Goal: Information Seeking & Learning: Learn about a topic

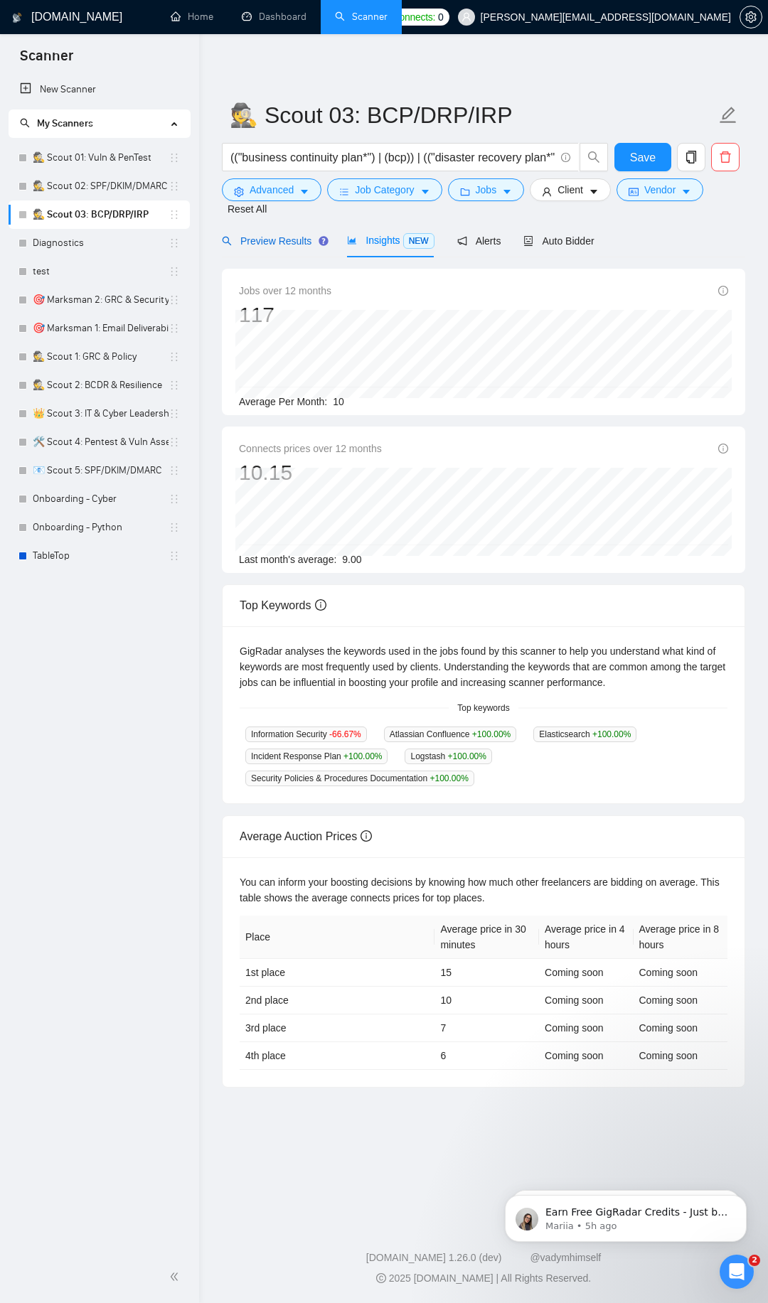
click at [279, 237] on span "Preview Results" at bounding box center [273, 240] width 102 height 11
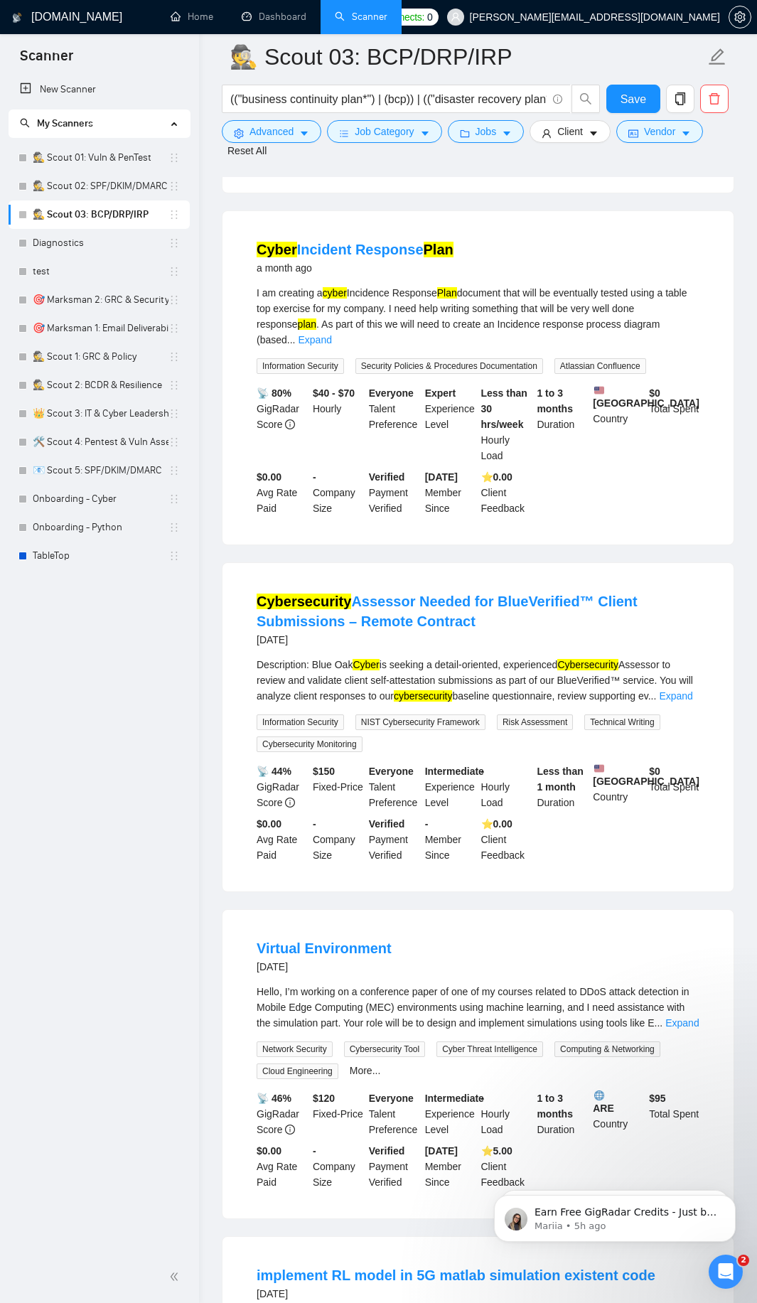
scroll to position [768, 0]
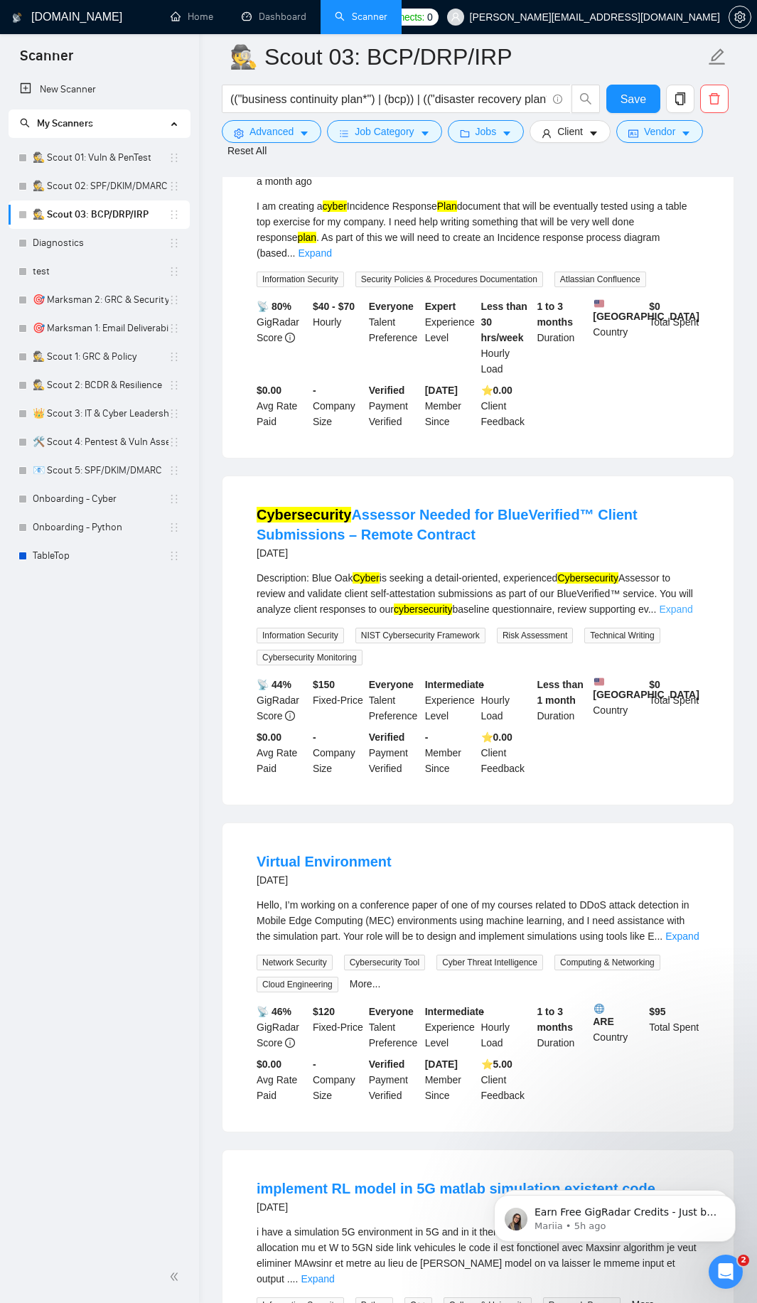
click at [684, 603] on link "Expand" at bounding box center [675, 608] width 33 height 11
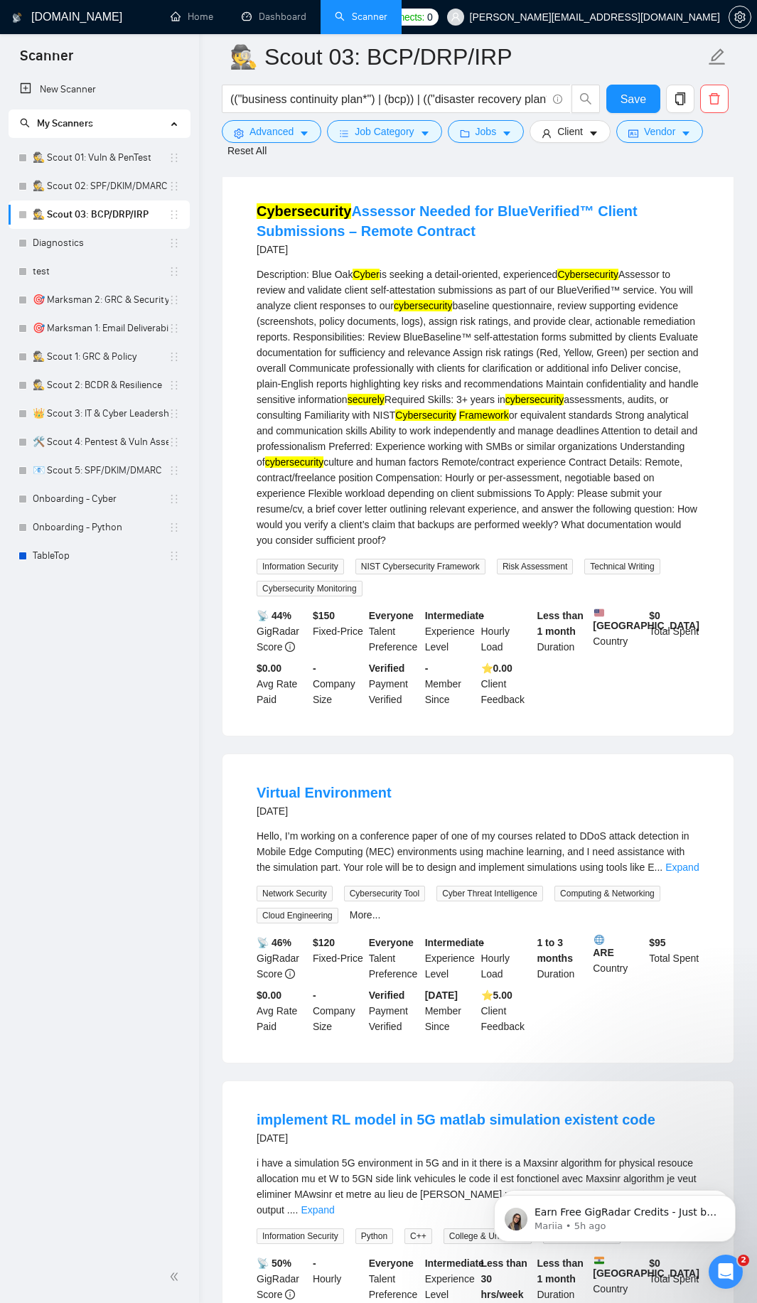
scroll to position [1109, 0]
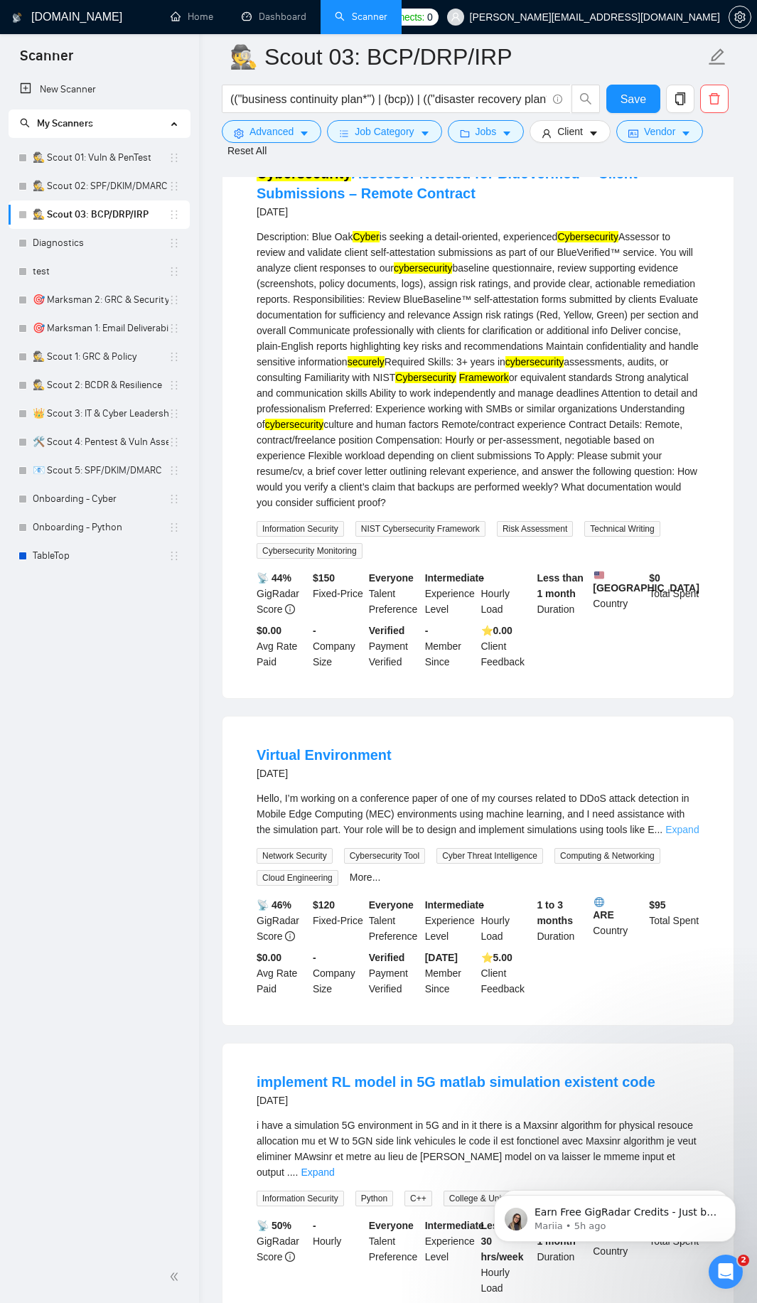
click at [679, 825] on link "Expand" at bounding box center [681, 829] width 33 height 11
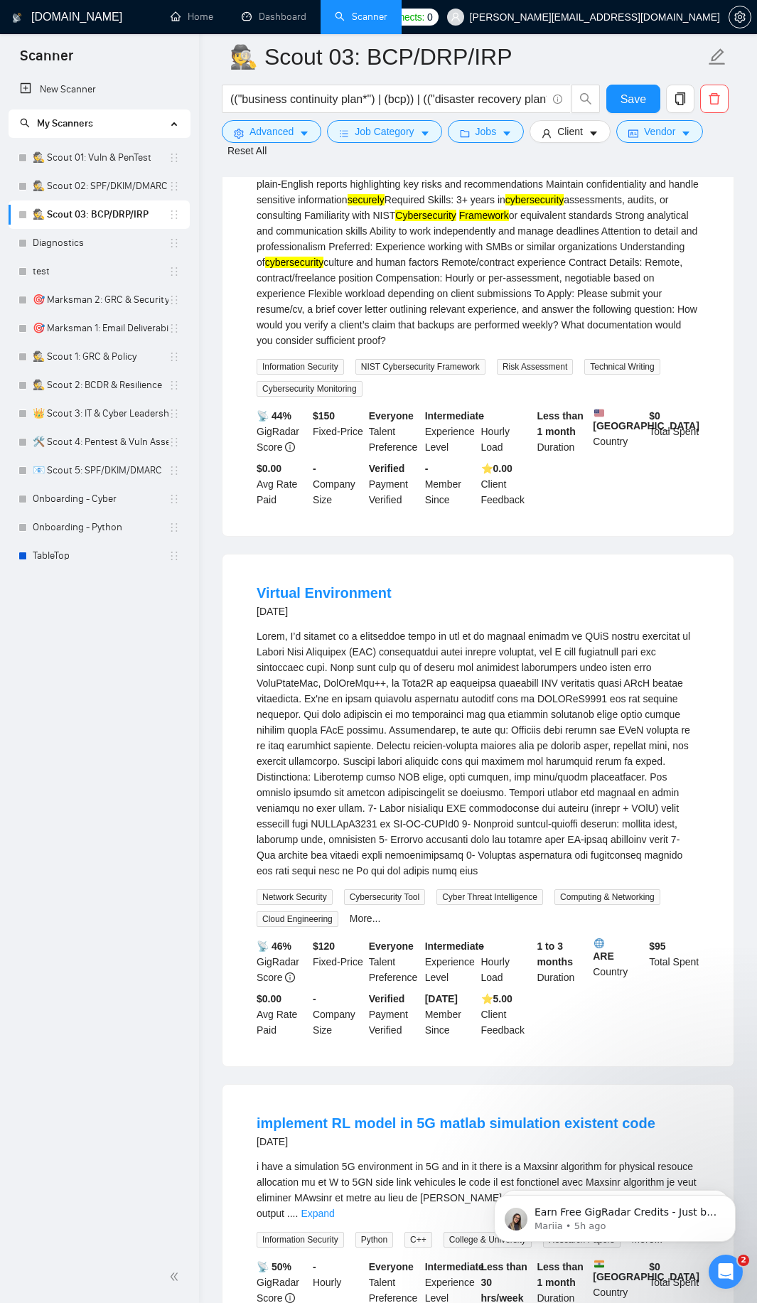
scroll to position [1279, 0]
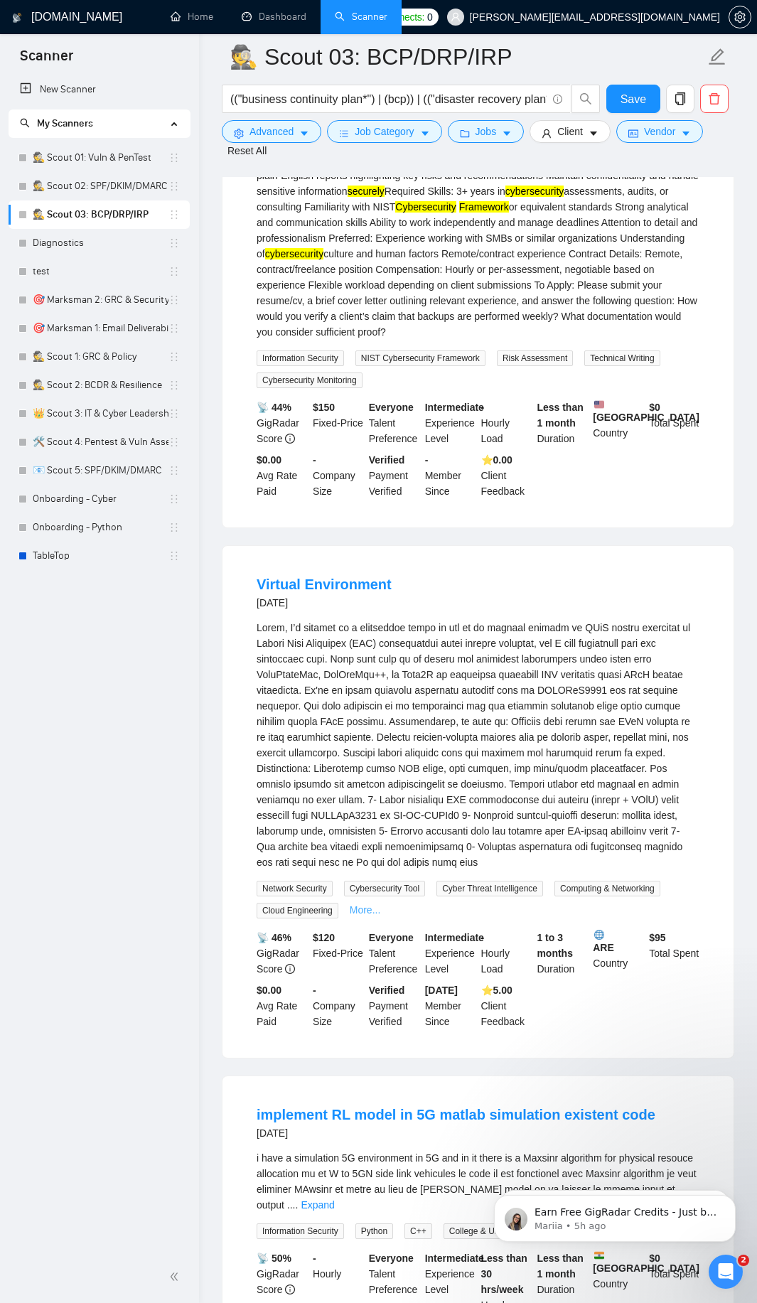
click at [359, 906] on link "More..." at bounding box center [365, 909] width 31 height 11
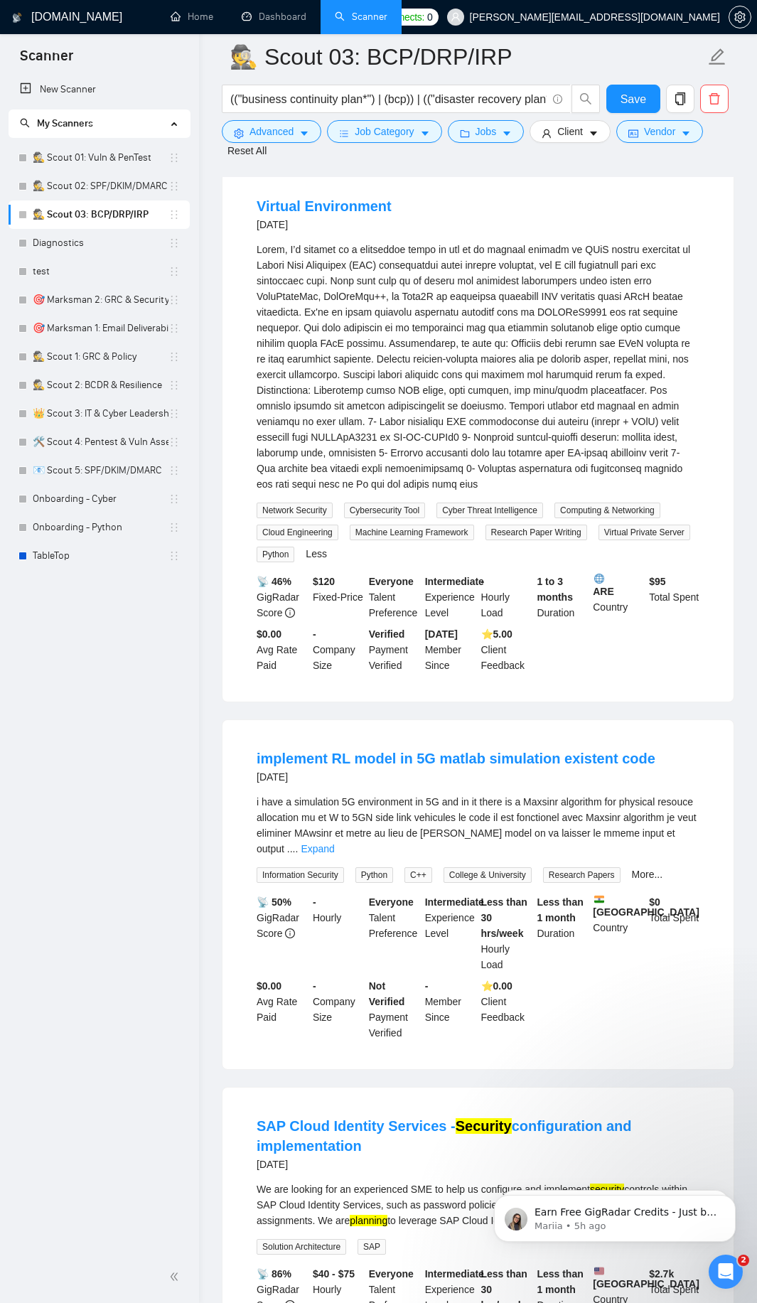
scroll to position [1706, 0]
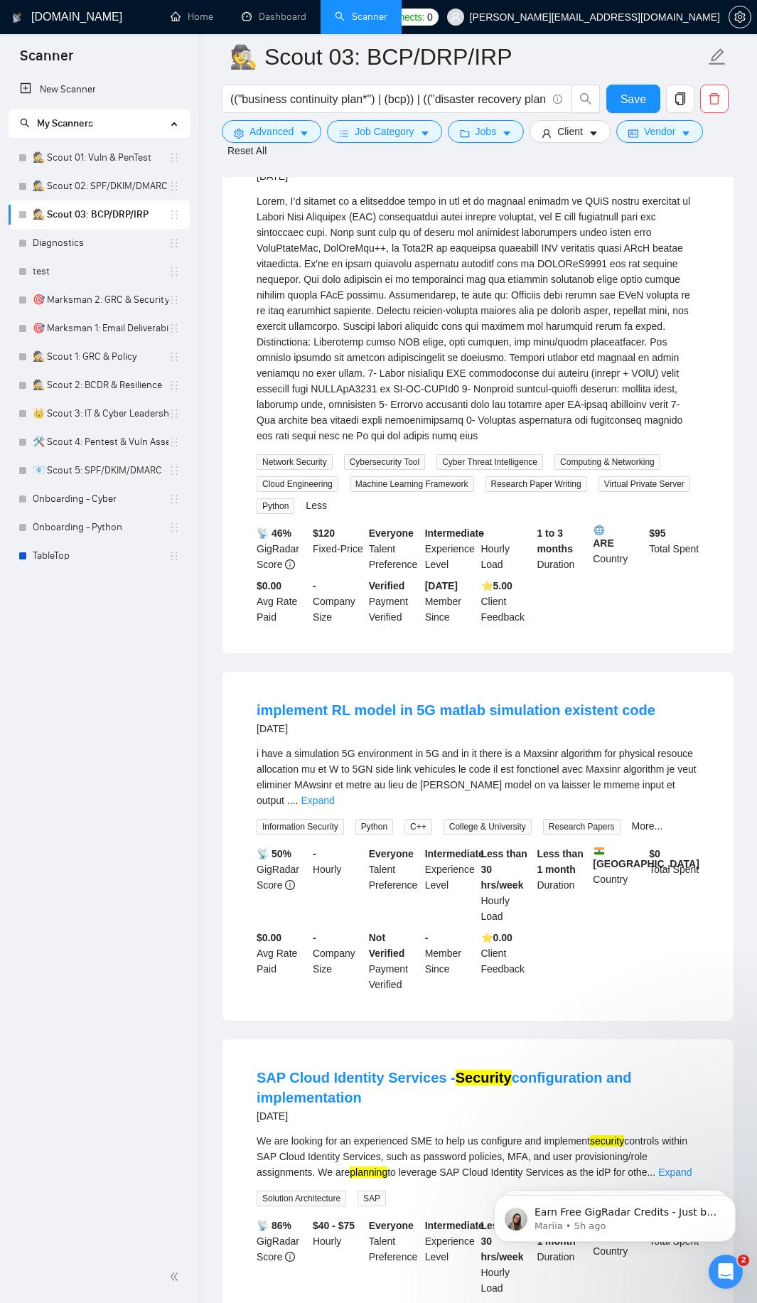
drag, startPoint x: 682, startPoint y: 771, endPoint x: 662, endPoint y: 777, distance: 20.0
click at [682, 772] on div "i have a simulation 5G environment in 5G and in it there is a Maxsinr algorithm…" at bounding box center [478, 777] width 443 height 63
click at [646, 820] on link "More..." at bounding box center [647, 825] width 31 height 11
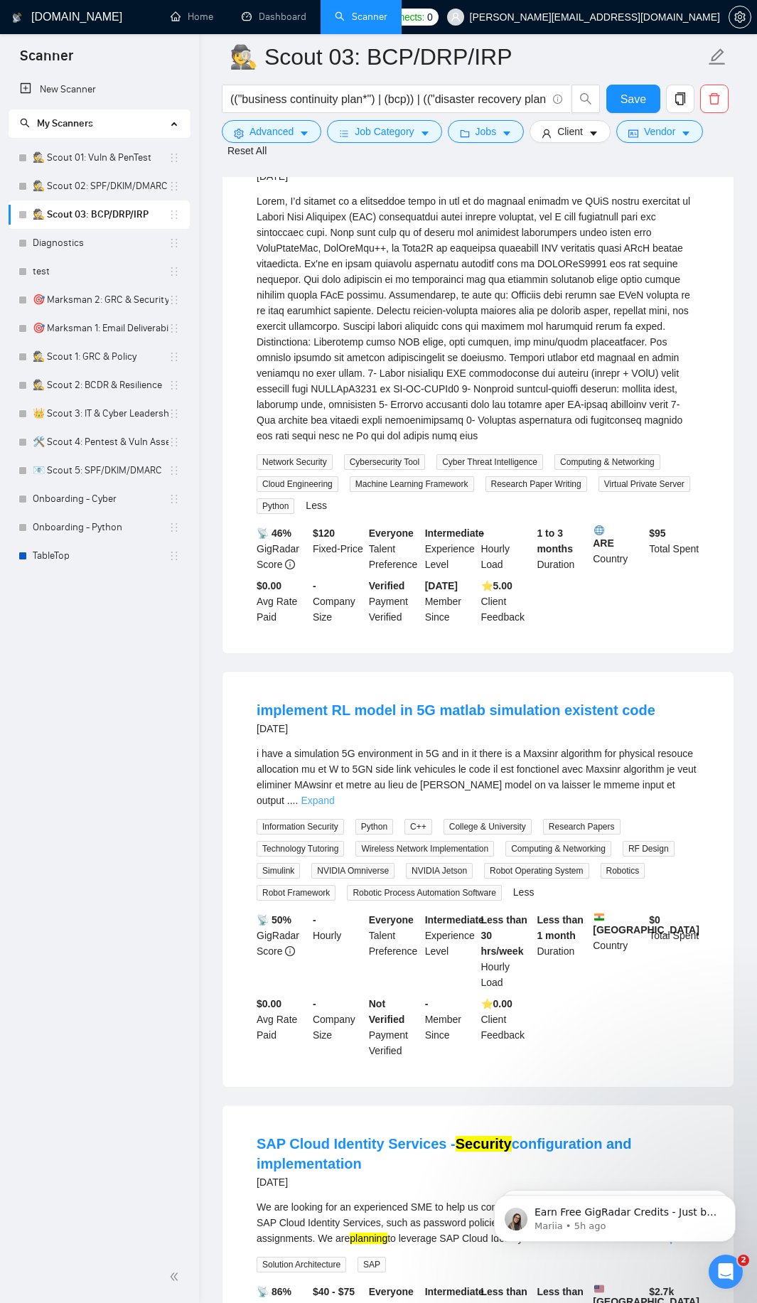
click at [334, 795] on link "Expand" at bounding box center [317, 800] width 33 height 11
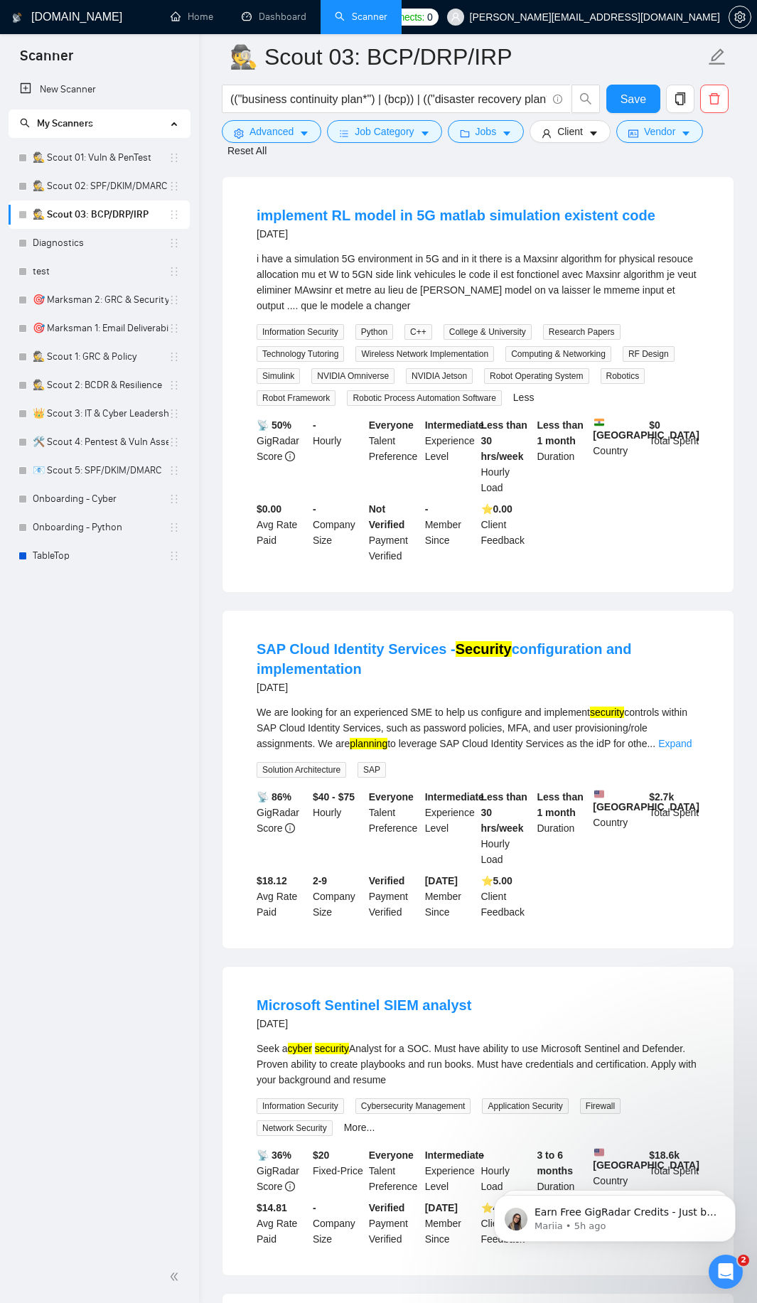
scroll to position [2218, 0]
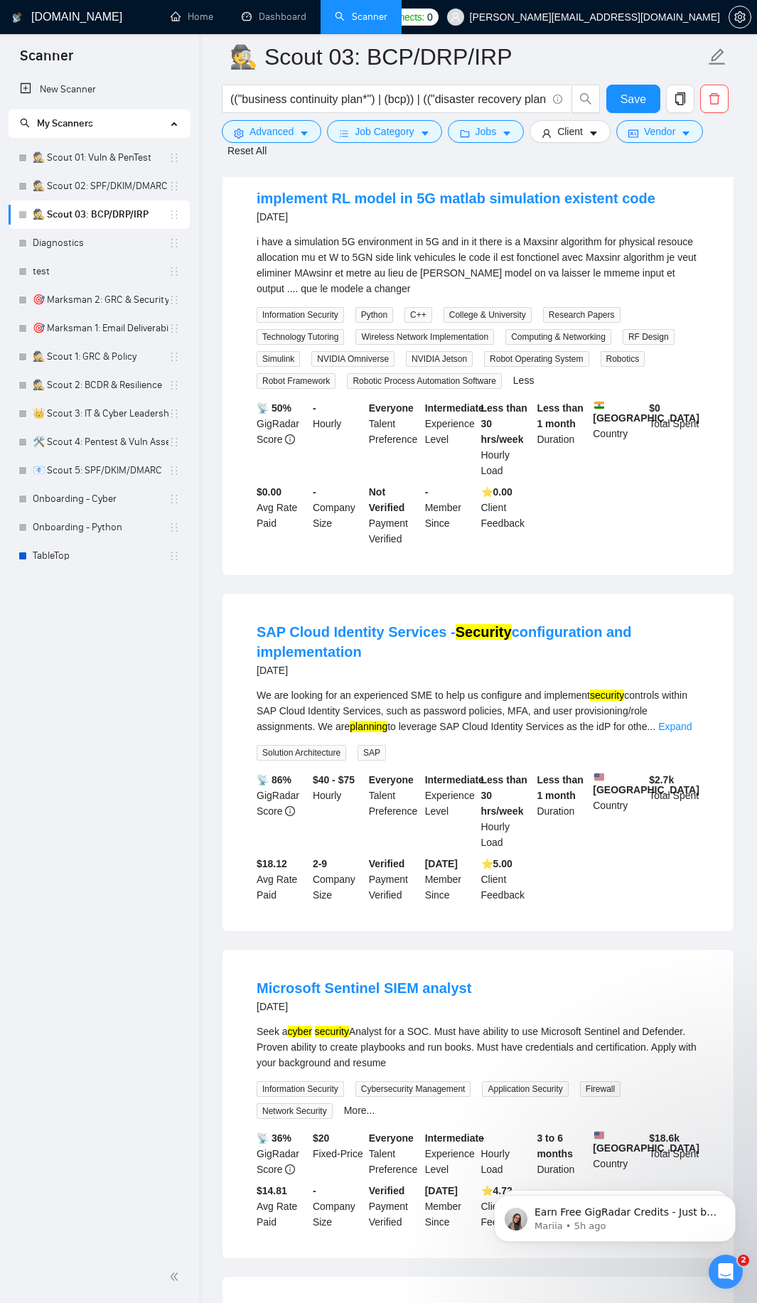
click at [672, 713] on div "We are looking for an experienced SME to help us configure and implement securi…" at bounding box center [478, 710] width 443 height 47
drag, startPoint x: 680, startPoint y: 721, endPoint x: 676, endPoint y: 729, distance: 7.9
click at [677, 724] on link "Expand" at bounding box center [674, 726] width 33 height 11
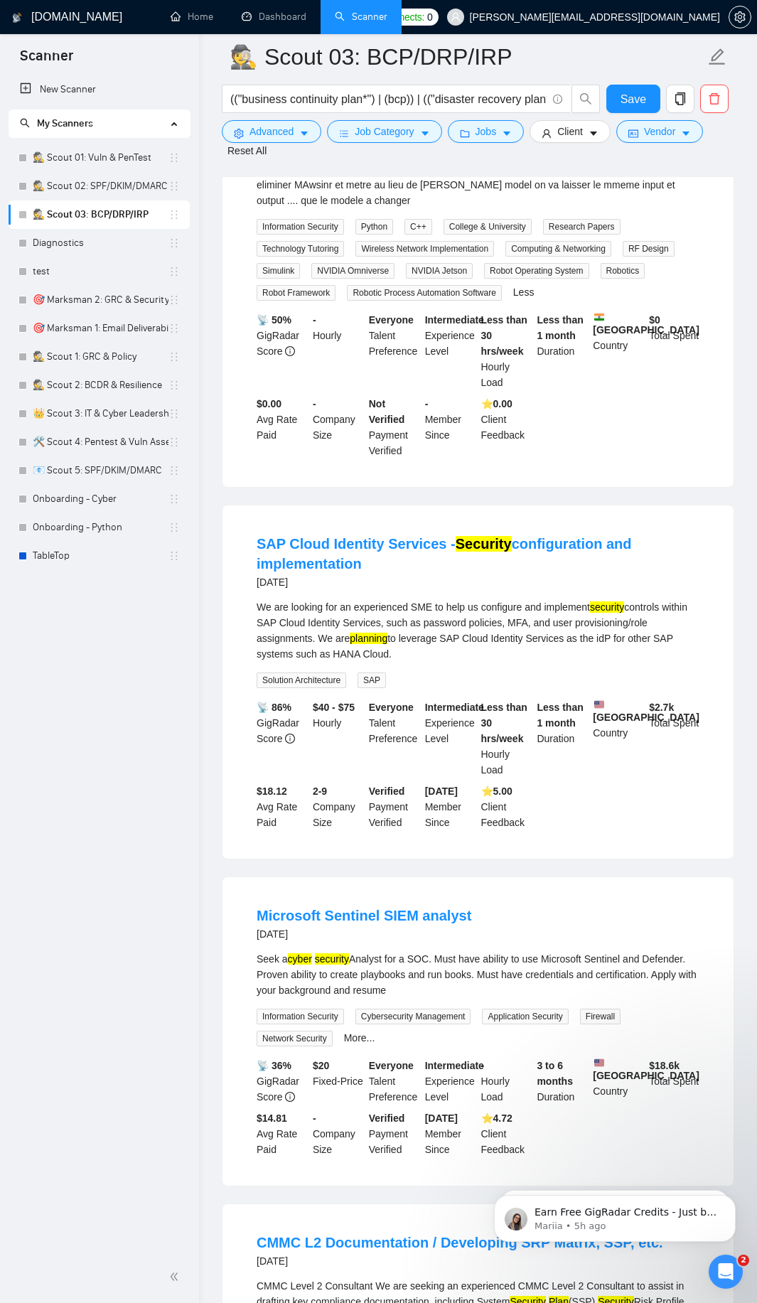
scroll to position [2303, 0]
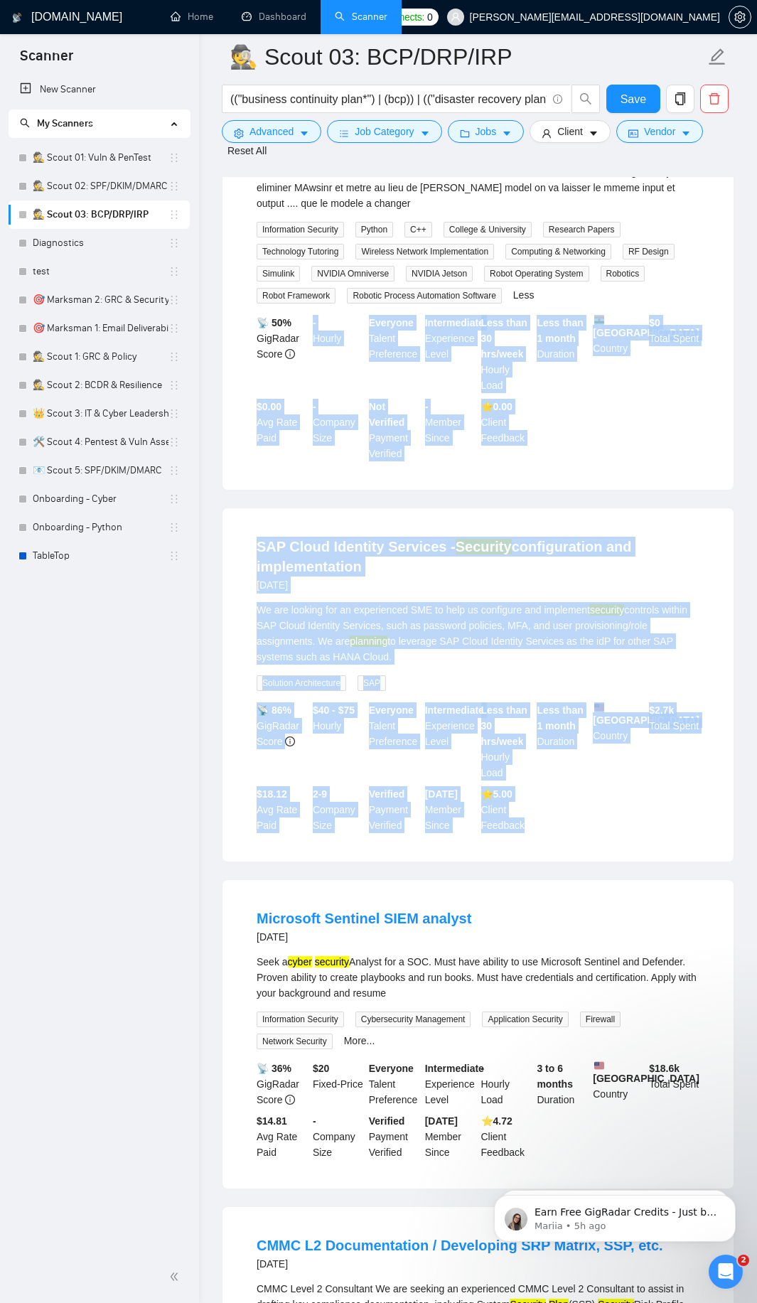
drag, startPoint x: 542, startPoint y: 821, endPoint x: 331, endPoint y: 317, distance: 546.4
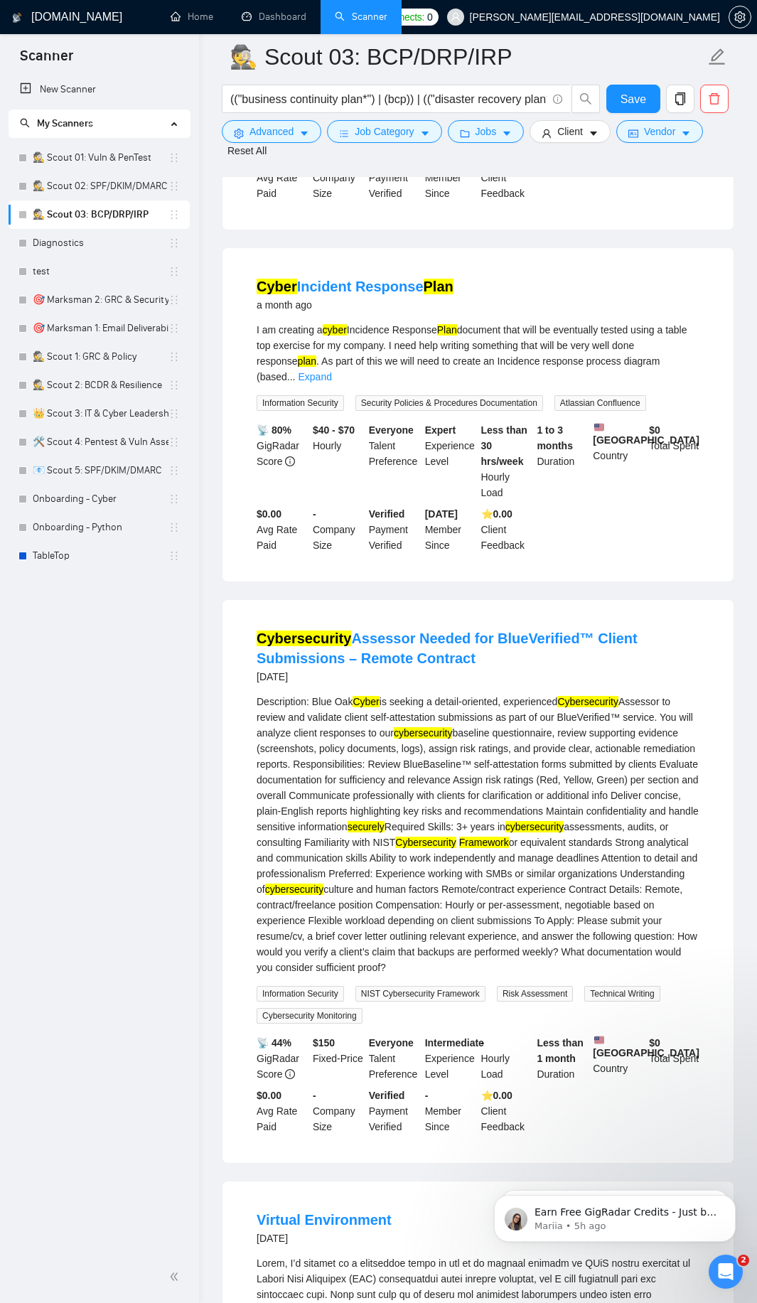
scroll to position [682, 0]
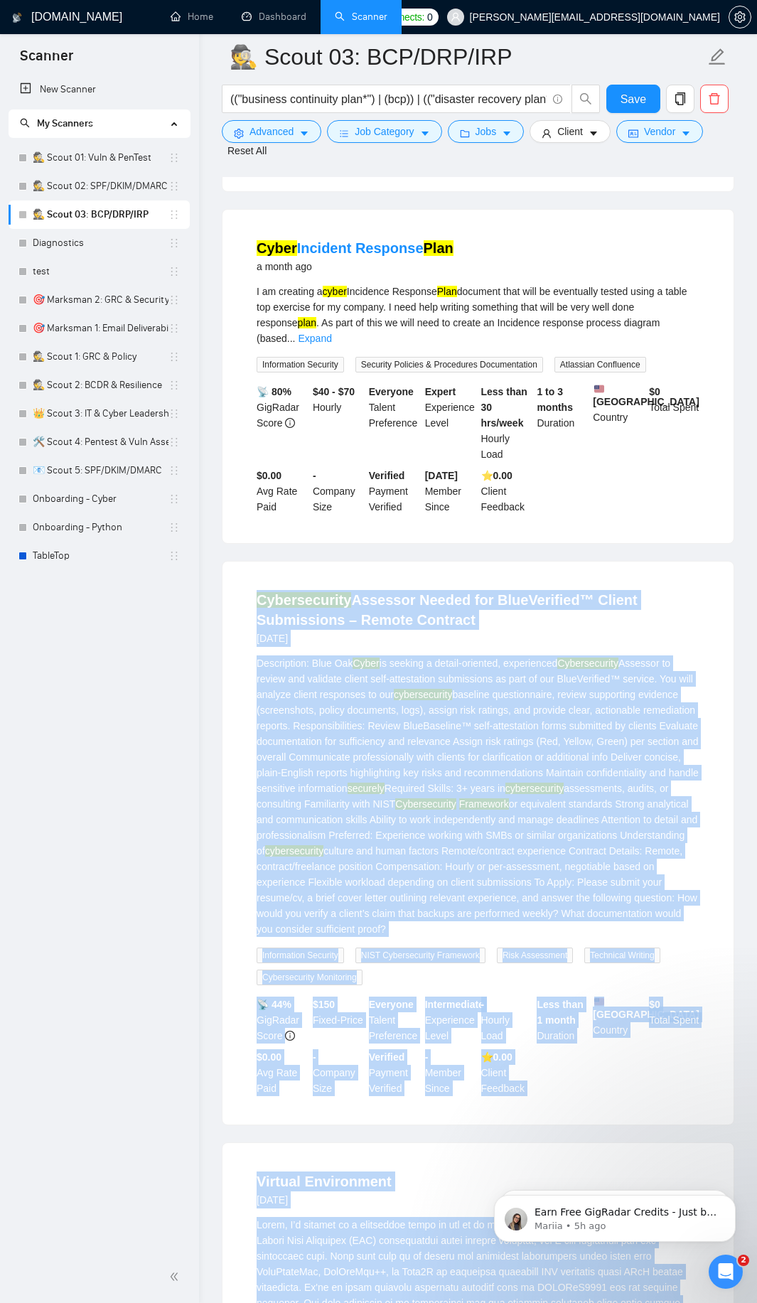
click at [245, 589] on li "Cybersecurity Assessor Needed for BlueVerified™ Client Submissions – Remote Con…" at bounding box center [478, 843] width 477 height 529
copy ul "Loremipsumdol Sitametc Adipis eli SeddOeiusmod™ Tempor Incididuntu – Labore Etd…"
click at [264, 132] on span "Advanced" at bounding box center [271, 132] width 44 height 16
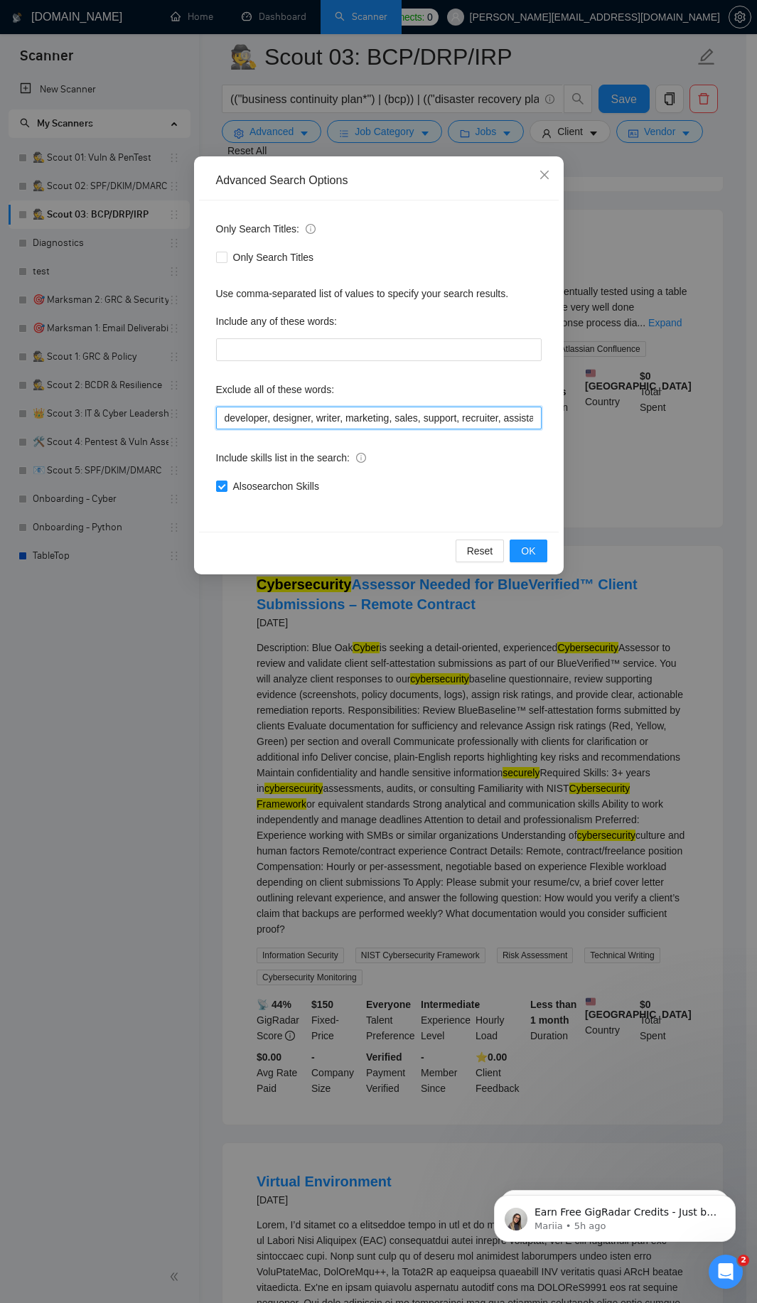
click at [377, 422] on input "developer, designer, writer, marketing, sales, support, recruiter, assistant, m…" at bounding box center [379, 418] width 326 height 23
paste input "ISO, Compliance, JavaScript, "Node.js", PostgreSQL, "3D Modeling", API, "App De…"
type input "developer, designer, writer, marketing, sales, support, recruiter, assistant, m…"
click at [531, 546] on span "OK" at bounding box center [528, 551] width 14 height 16
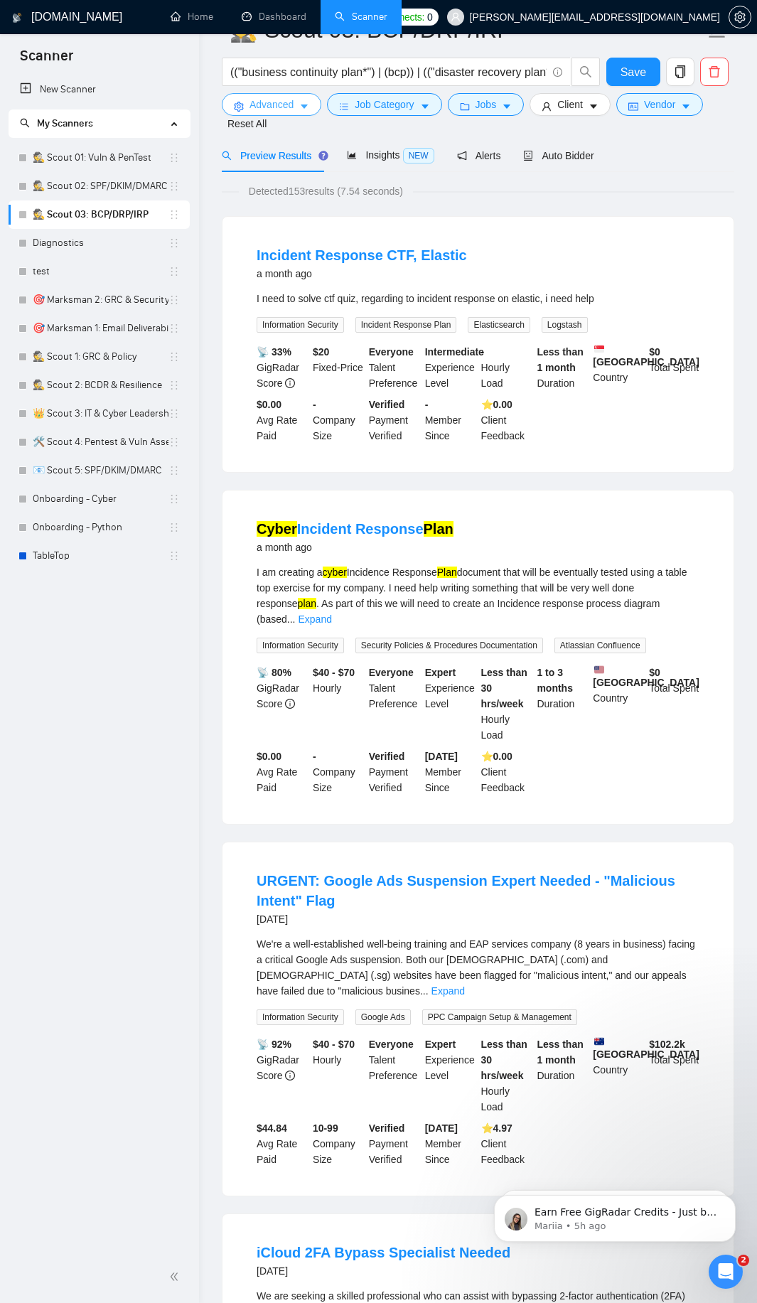
scroll to position [0, 0]
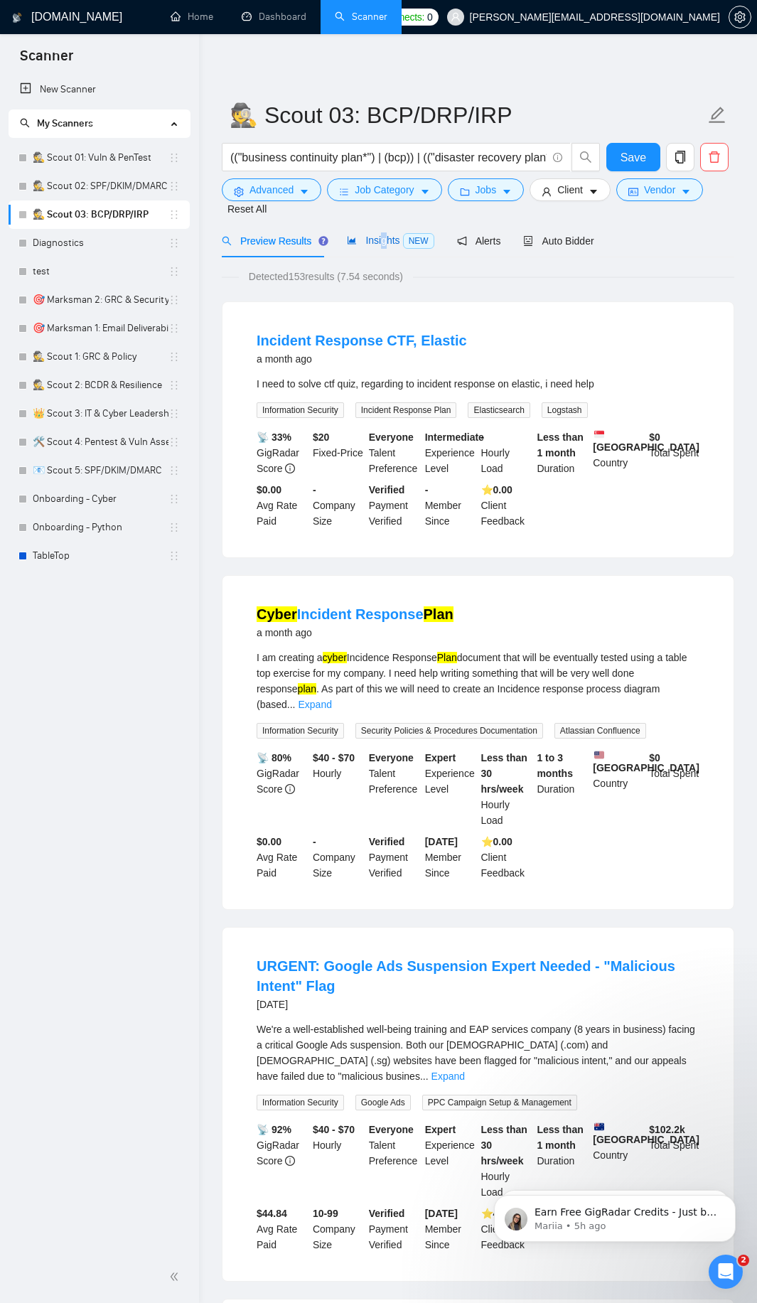
click at [385, 242] on span "Insights NEW" at bounding box center [390, 240] width 87 height 11
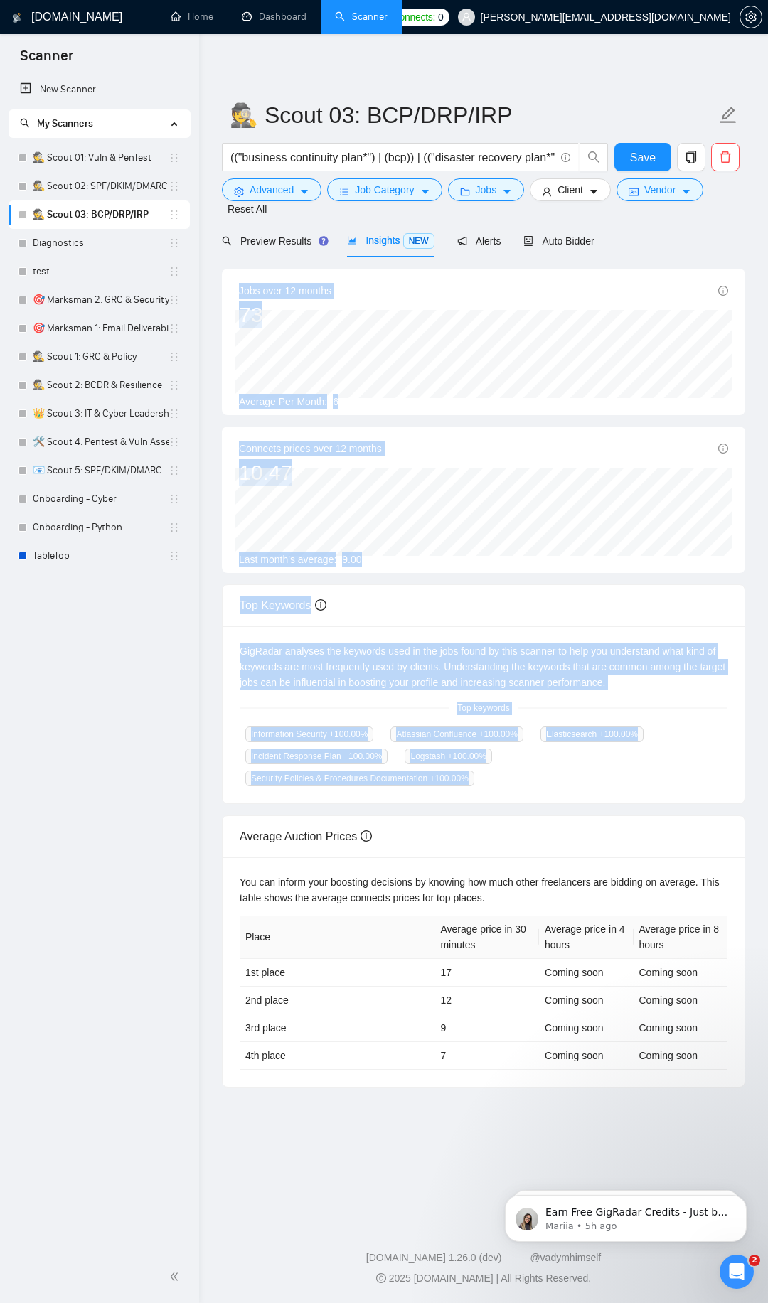
drag, startPoint x: 237, startPoint y: 289, endPoint x: 487, endPoint y: 776, distance: 548.1
click at [487, 776] on div "Jobs over 12 months 73 [DATE] 3 Average Per Month: 6 Connects prices over 12 mo…" at bounding box center [483, 678] width 523 height 818
copy div "Jobs over 12 months 73 [DATE] 3 Average Per Month: 6 Connects prices over 12 mo…"
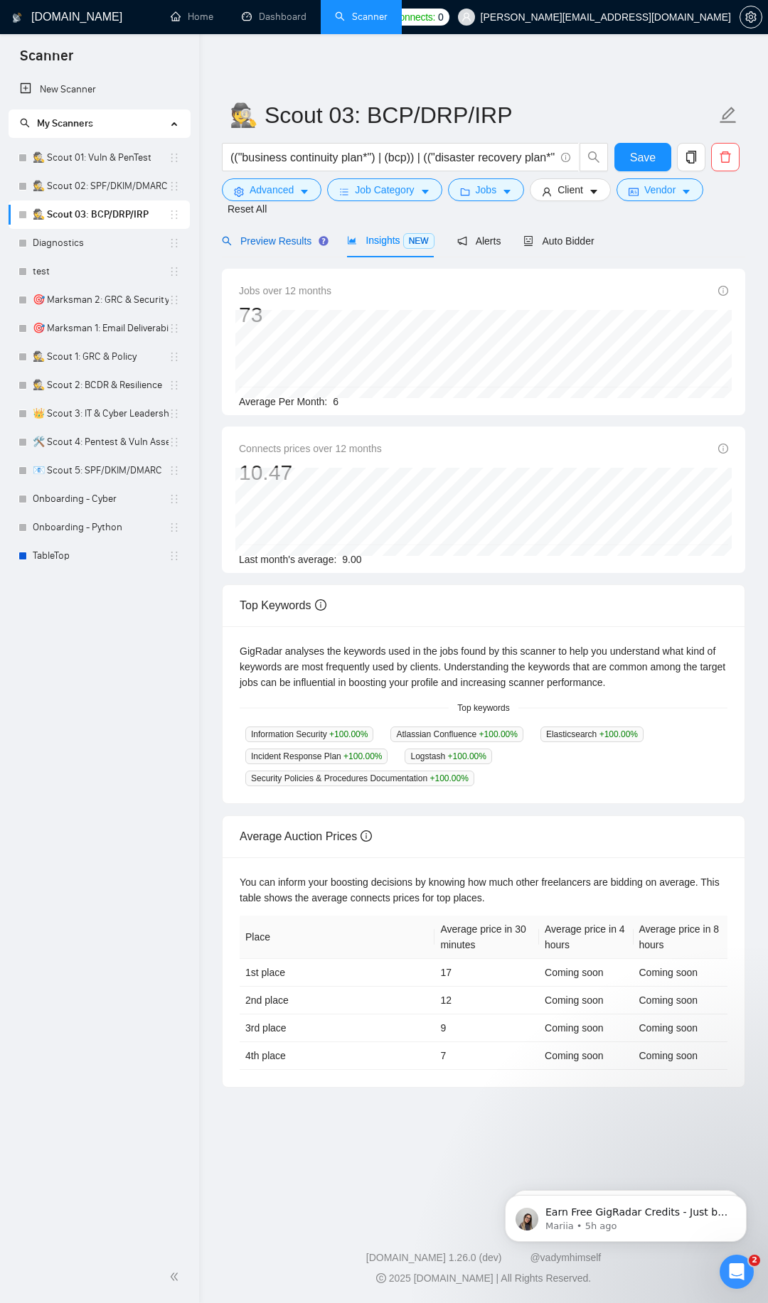
click at [271, 240] on span "Preview Results" at bounding box center [273, 240] width 102 height 11
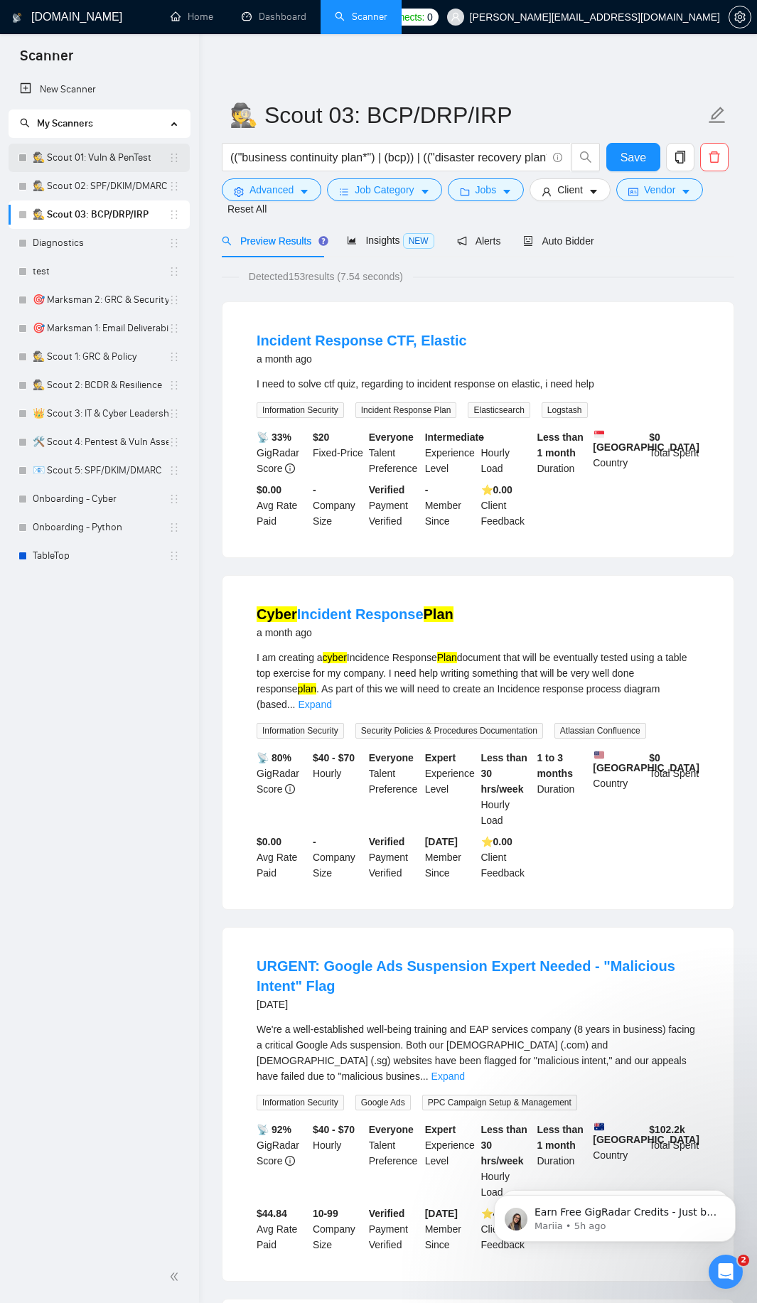
click at [119, 149] on link "🕵️ Scout 01: Vuln & PenTest" at bounding box center [101, 158] width 136 height 28
click at [626, 158] on span "Save" at bounding box center [634, 158] width 26 height 18
click at [97, 160] on link "🕵️ Scout 01: Vuln & PenTest" at bounding box center [101, 158] width 136 height 28
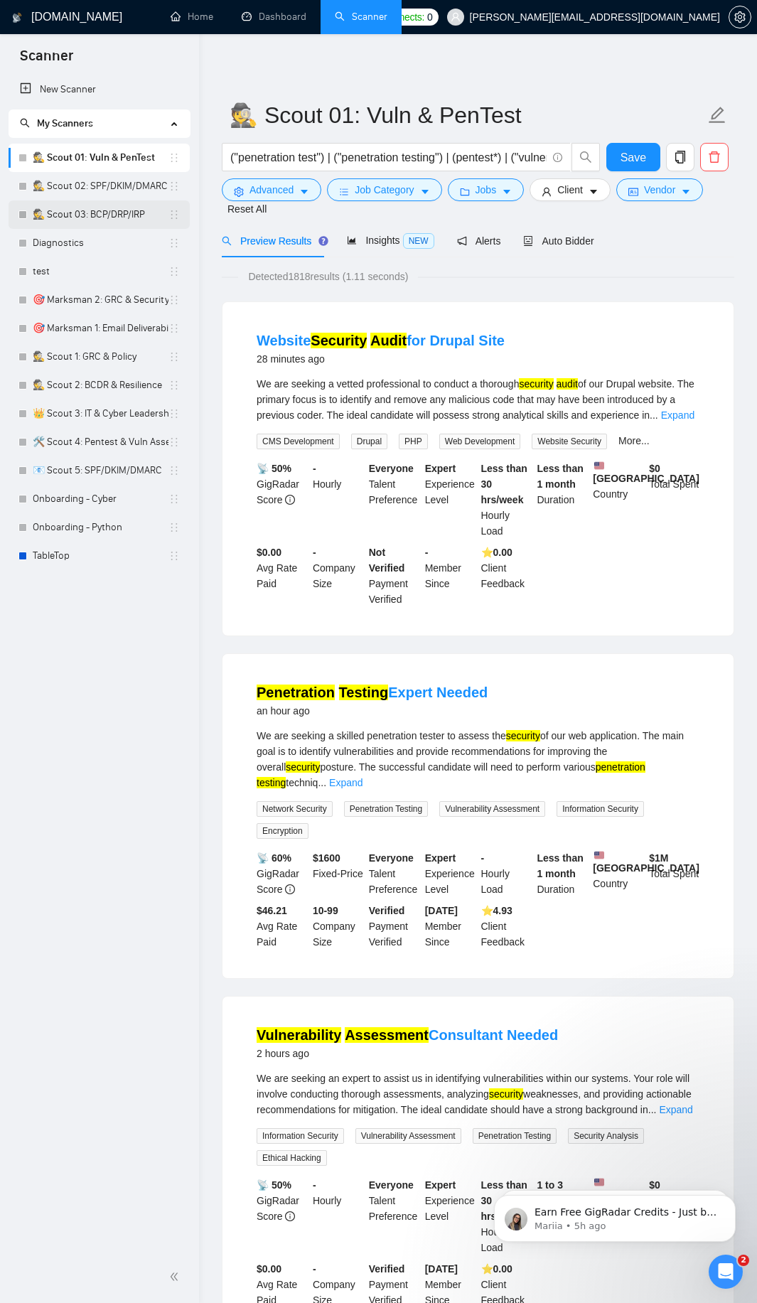
click at [79, 209] on link "🕵️ Scout 03: BCP/DRP/IRP" at bounding box center [101, 214] width 136 height 28
